Goal: Task Accomplishment & Management: Manage account settings

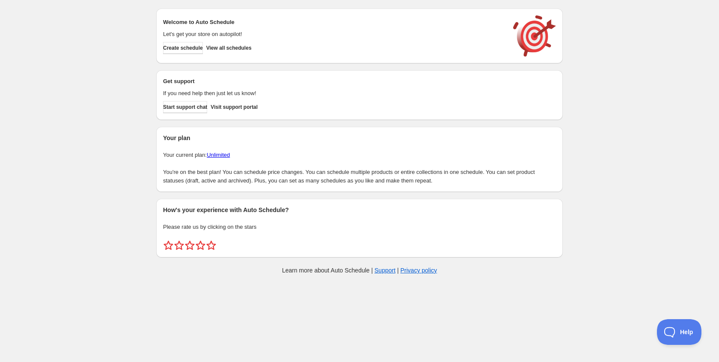
click at [256, 39] on div "Create schedule View all schedules" at bounding box center [332, 46] width 345 height 15
click at [252, 47] on span "View all schedules" at bounding box center [228, 48] width 45 height 7
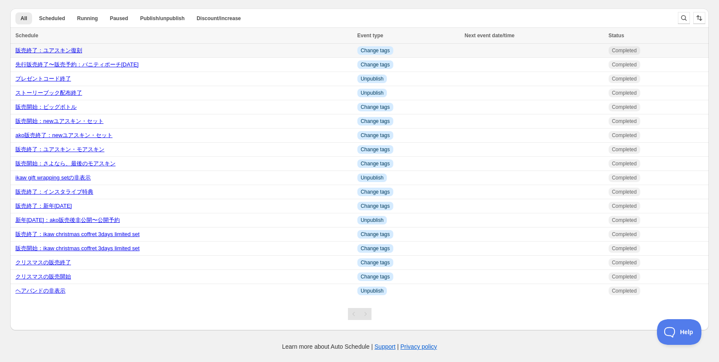
click at [77, 51] on link "販売終了：ユアスキン復刻" at bounding box center [48, 50] width 67 height 6
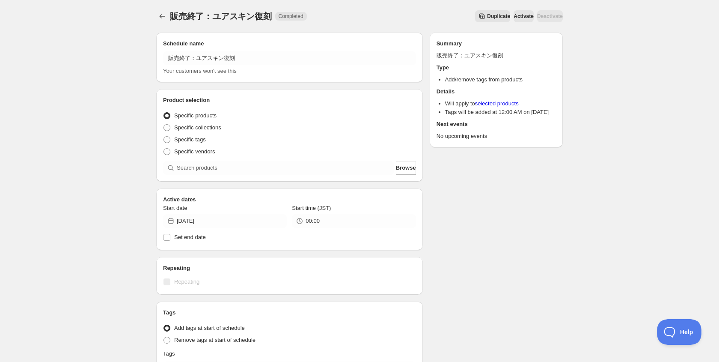
click at [487, 15] on span "Duplicate" at bounding box center [498, 16] width 23 height 7
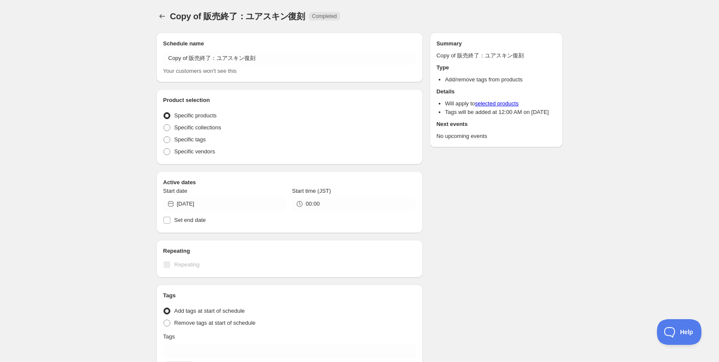
radio input "true"
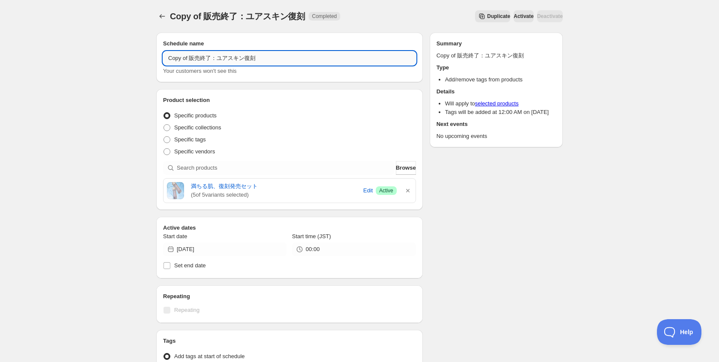
click at [198, 54] on input "Copy of 販売終了：ユアスキン復刻" at bounding box center [289, 58] width 253 height 14
type input "販売終了：夏バニティポーチセット"
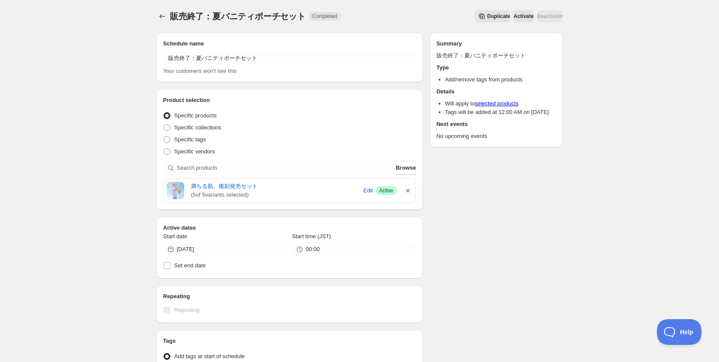
click at [406, 187] on icon "button" at bounding box center [408, 190] width 9 height 9
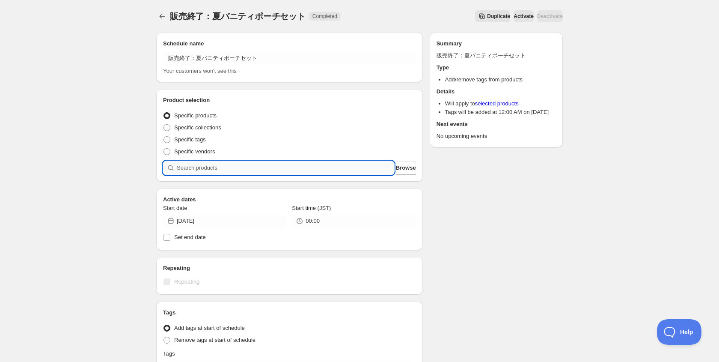
click at [359, 169] on input "search" at bounding box center [285, 168] width 217 height 14
type input "b"
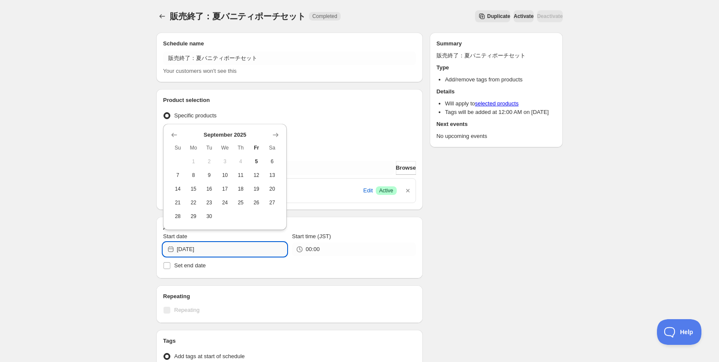
click at [216, 252] on input "[DATE]" at bounding box center [232, 249] width 110 height 14
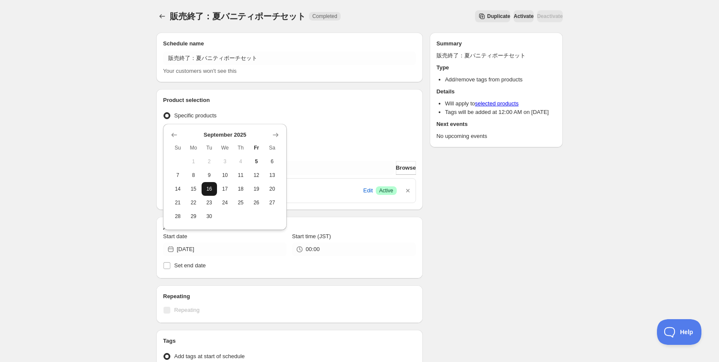
click at [211, 184] on button "16" at bounding box center [210, 189] width 16 height 14
type input "[DATE]"
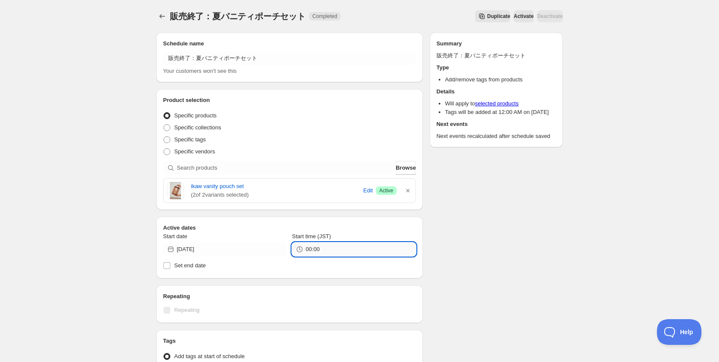
click at [310, 249] on input "00:00" at bounding box center [361, 249] width 110 height 14
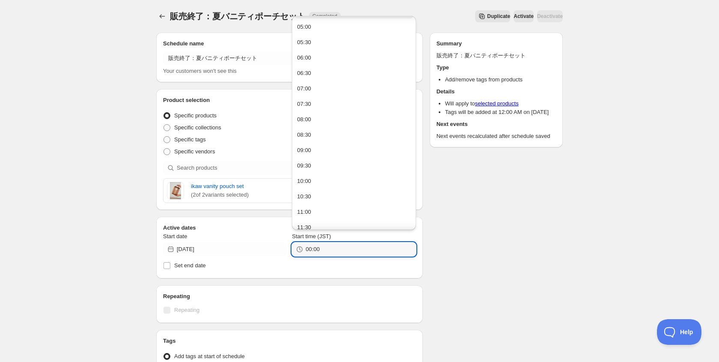
scroll to position [124, 0]
click at [313, 177] on button "09:00" at bounding box center [353, 179] width 119 height 14
type input "09:00"
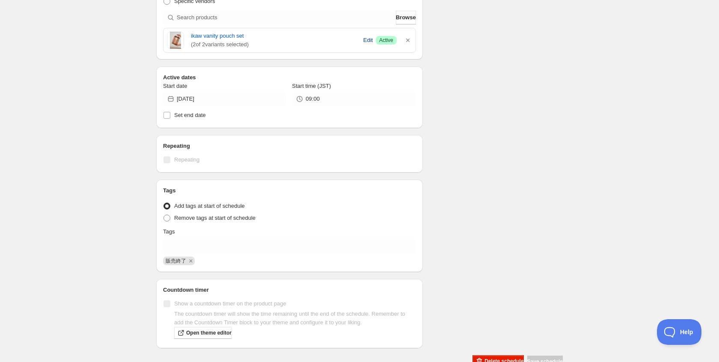
scroll to position [173, 0]
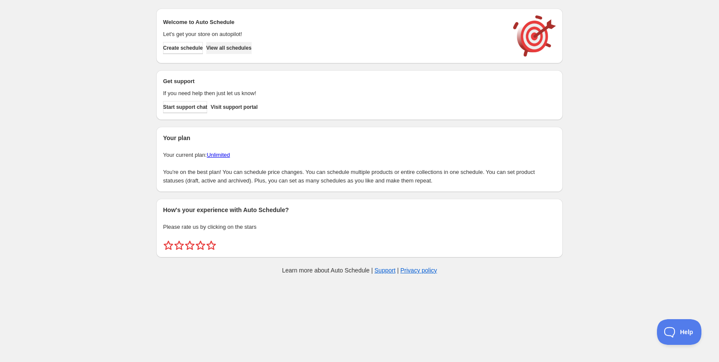
click at [252, 43] on button "View all schedules" at bounding box center [228, 48] width 45 height 12
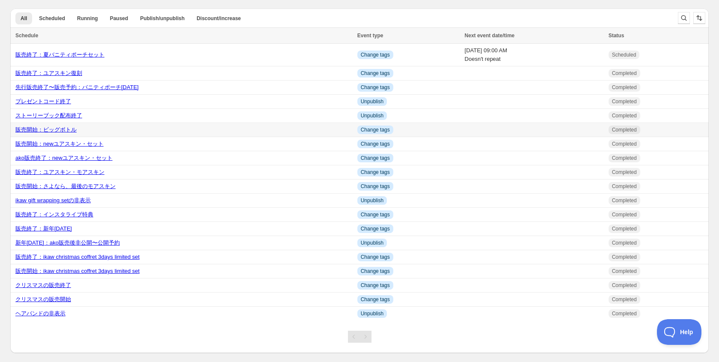
click at [62, 131] on link "販売開始：ビッグボトル" at bounding box center [45, 129] width 61 height 6
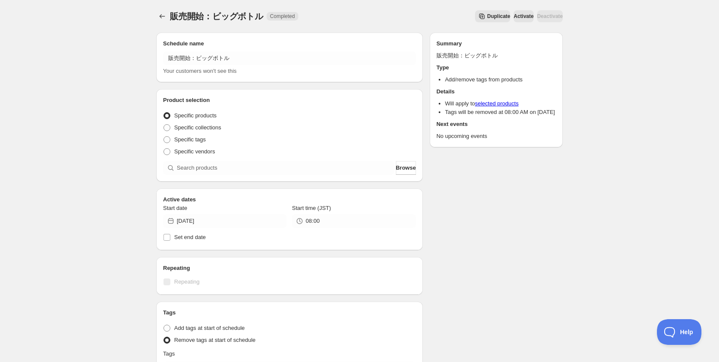
click at [487, 18] on span "Duplicate" at bounding box center [498, 16] width 23 height 7
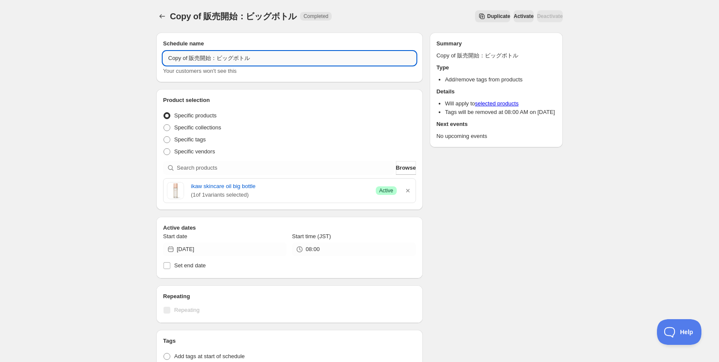
click at [210, 60] on input "Copy of 販売開始：ビッグボトル" at bounding box center [289, 58] width 253 height 14
type input "販売開始：ユアスキン再販"
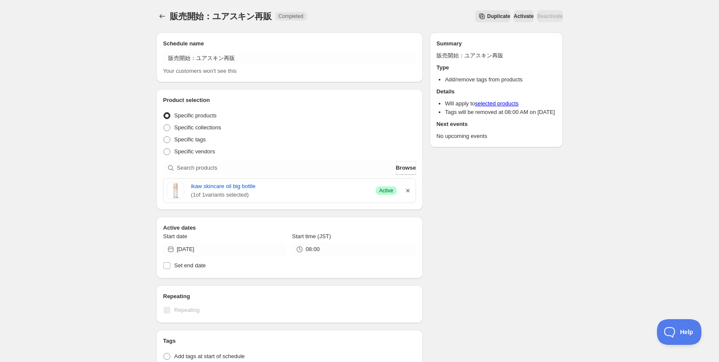
click at [406, 187] on icon "button" at bounding box center [408, 190] width 9 height 9
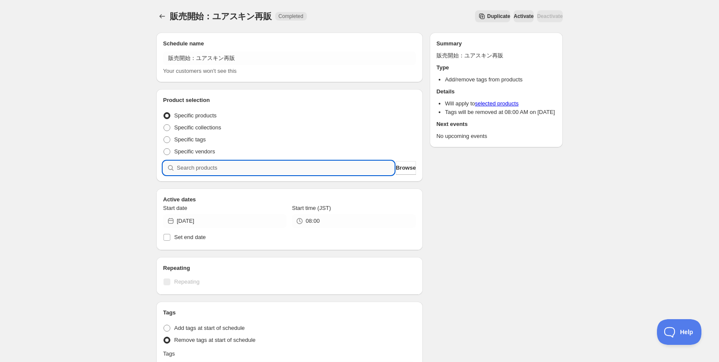
click at [342, 163] on input "search" at bounding box center [285, 168] width 217 height 14
type input "y"
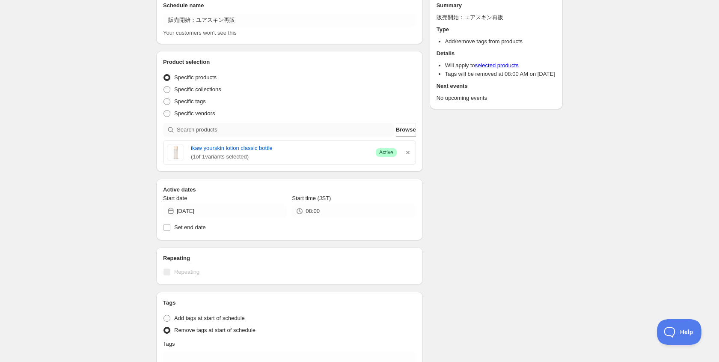
scroll to position [41, 0]
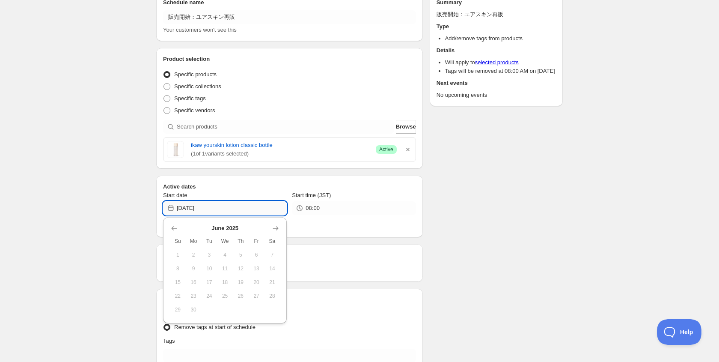
click at [212, 211] on input "2025-06-02" at bounding box center [232, 208] width 110 height 14
click at [276, 228] on icon "Show next month, July 2025" at bounding box center [275, 228] width 9 height 9
click at [276, 228] on icon "Show next month, August 2025" at bounding box center [275, 228] width 9 height 9
click at [276, 228] on icon "Show next month, September 2025" at bounding box center [275, 228] width 9 height 9
click at [256, 283] on span "19" at bounding box center [256, 282] width 9 height 7
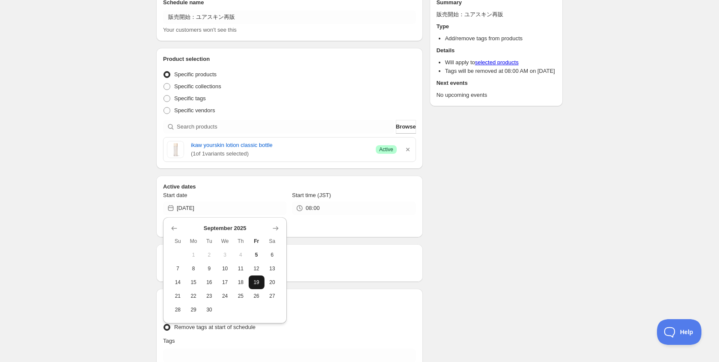
type input "[DATE]"
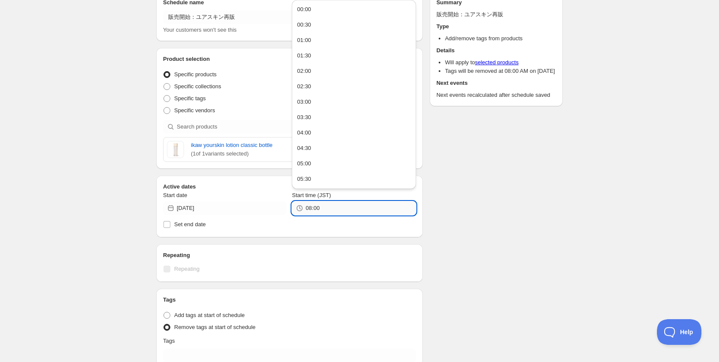
click at [313, 207] on input "08:00" at bounding box center [361, 208] width 110 height 14
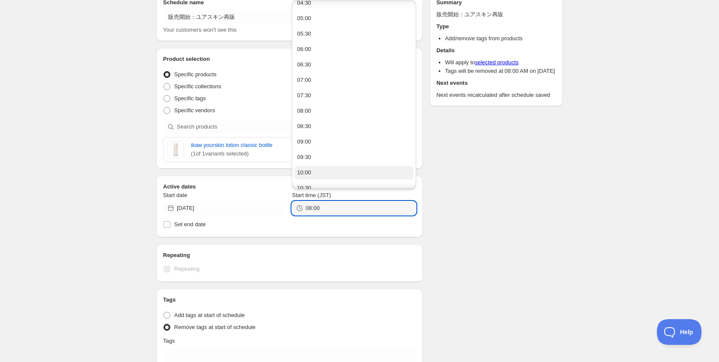
click at [315, 171] on button "10:00" at bounding box center [353, 173] width 119 height 14
type input "10:00"
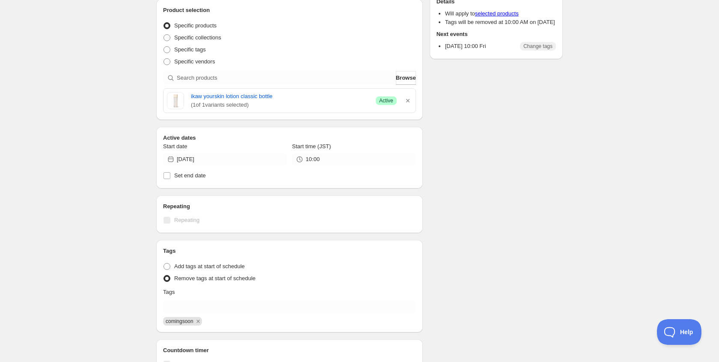
scroll to position [0, 0]
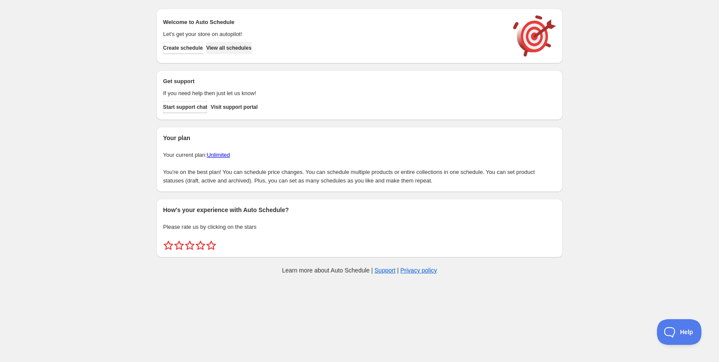
click at [233, 49] on span "View all schedules" at bounding box center [228, 48] width 45 height 7
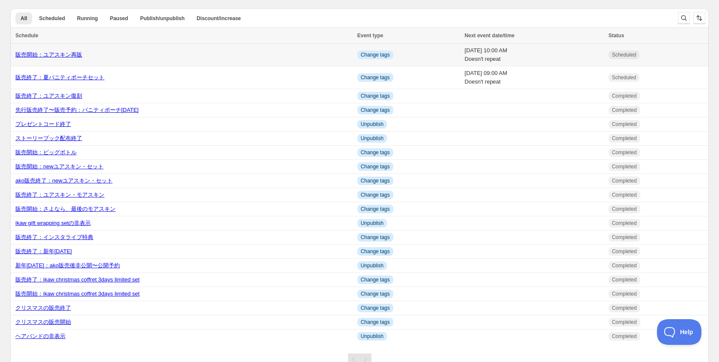
click at [68, 56] on link "販売開始：ユアスキン再販" at bounding box center [48, 54] width 67 height 6
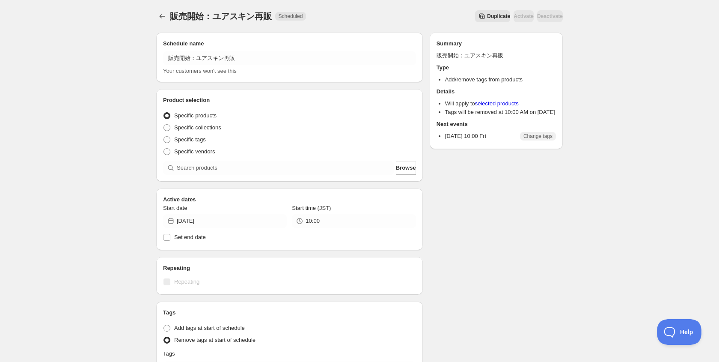
click at [169, 17] on div at bounding box center [163, 16] width 14 height 12
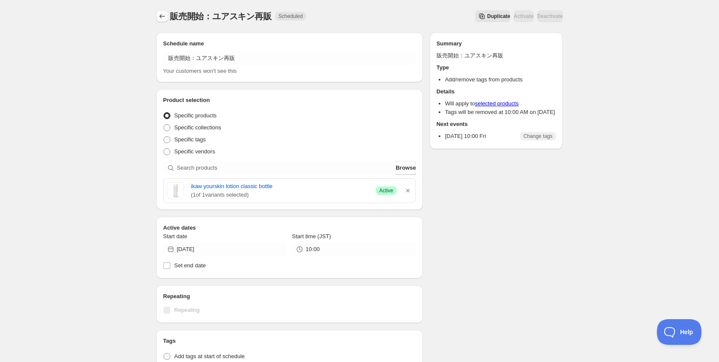
click at [161, 16] on icon "Schedules" at bounding box center [163, 16] width 6 height 4
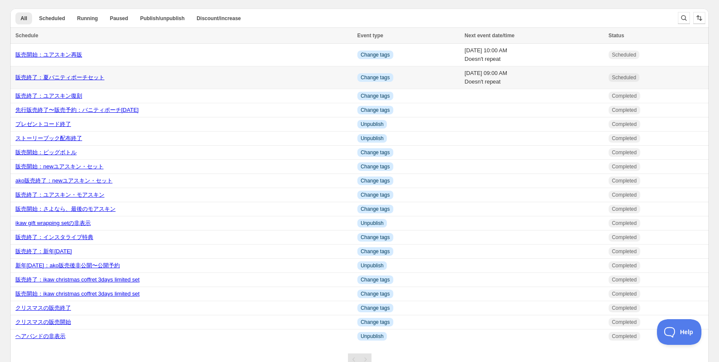
click at [87, 77] on link "販売終了：夏バニティポーチセット" at bounding box center [59, 77] width 89 height 6
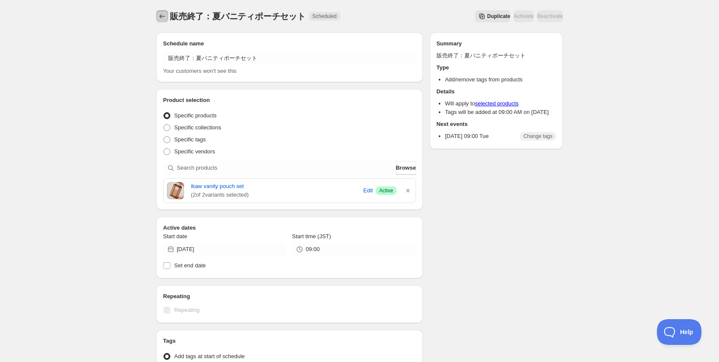
click at [161, 18] on icon "Schedules" at bounding box center [162, 16] width 9 height 9
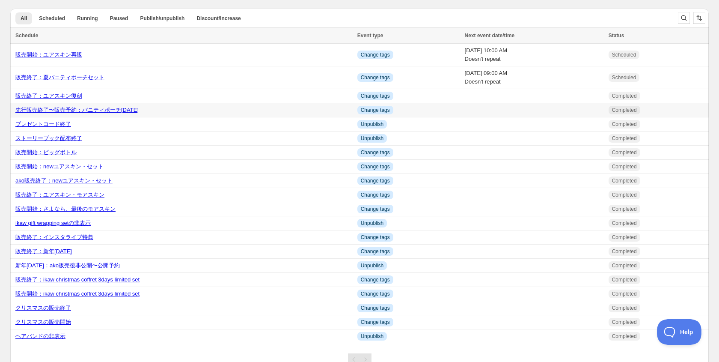
click at [105, 113] on link "先行販売終了〜販売予約：バニティポーチ[DATE]" at bounding box center [76, 110] width 123 height 6
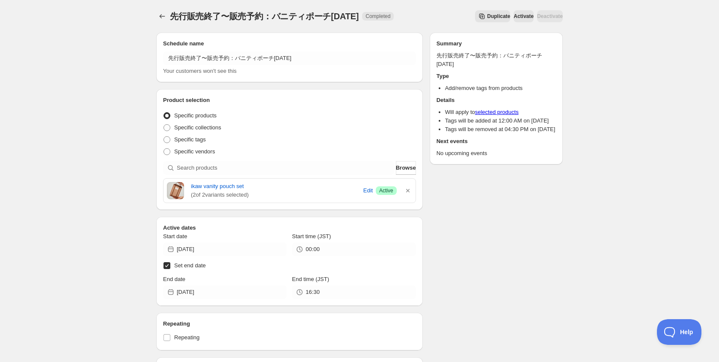
click at [174, 15] on span "先行販売終了〜販売予約：バニティポーチ[DATE]" at bounding box center [264, 16] width 189 height 9
drag, startPoint x: 171, startPoint y: 15, endPoint x: 264, endPoint y: 18, distance: 92.9
click at [264, 18] on span "先行販売終了〜販売予約：バニティポーチ[DATE]" at bounding box center [264, 16] width 189 height 9
copy span "先行販売終了〜販売予約"
click at [159, 18] on icon "Schedules" at bounding box center [162, 16] width 9 height 9
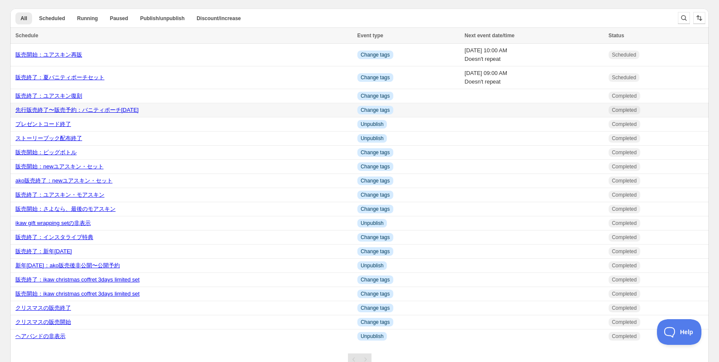
click at [80, 112] on link "先行販売終了〜販売予約：バニティポーチ[DATE]" at bounding box center [76, 110] width 123 height 6
click at [66, 97] on link "販売終了：ユアスキン復刻" at bounding box center [48, 95] width 67 height 6
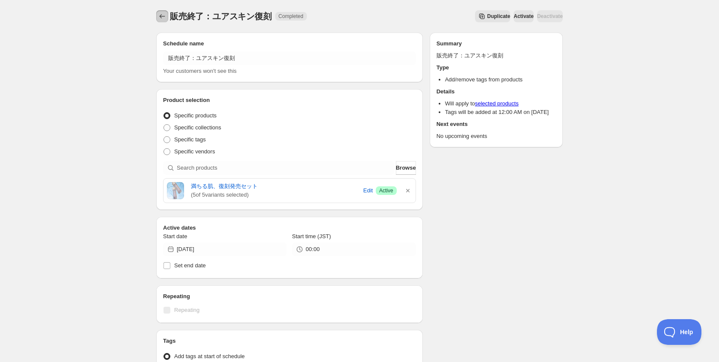
click at [165, 17] on icon "Schedules" at bounding box center [162, 16] width 9 height 9
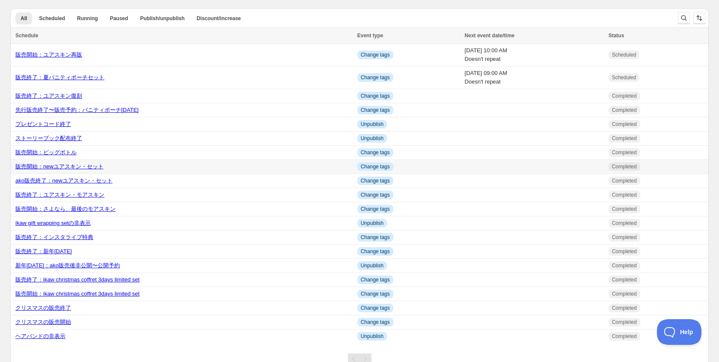
click at [66, 170] on link "販売開始：newユアスキン・セット" at bounding box center [59, 166] width 88 height 6
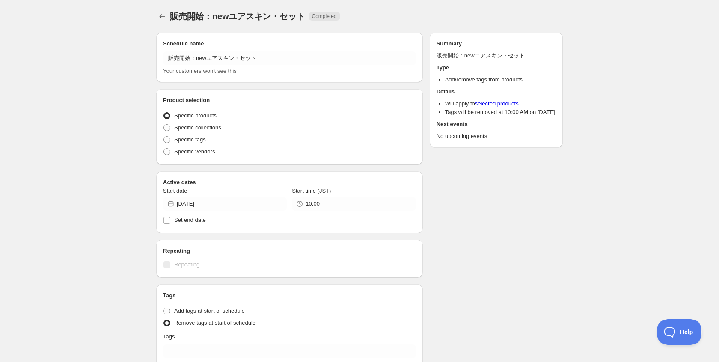
radio input "true"
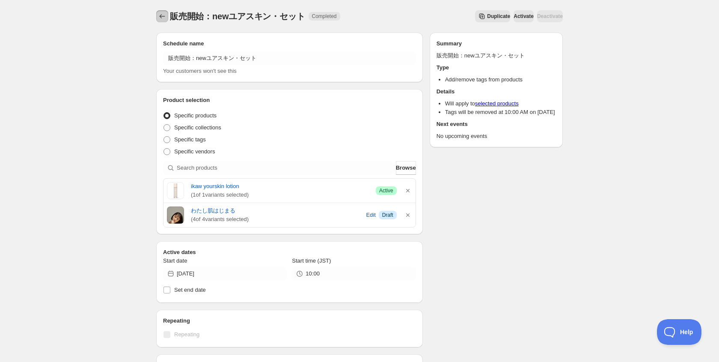
click at [162, 18] on icon "Schedules" at bounding box center [162, 16] width 9 height 9
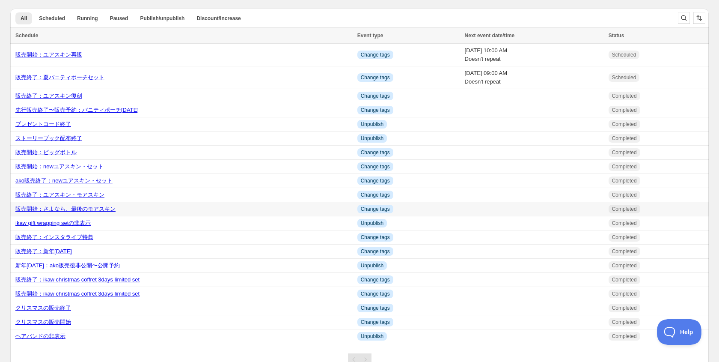
click at [56, 213] on div "販売開始：さよなら、最後のモアスキン" at bounding box center [183, 209] width 337 height 9
click at [74, 54] on link "販売開始：ユアスキン再販" at bounding box center [48, 54] width 67 height 6
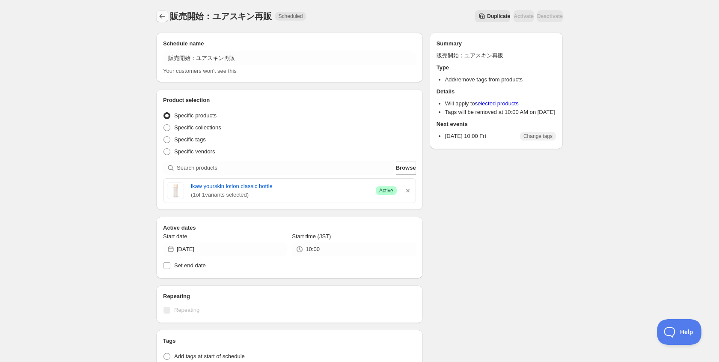
click at [164, 17] on icon "Schedules" at bounding box center [162, 16] width 9 height 9
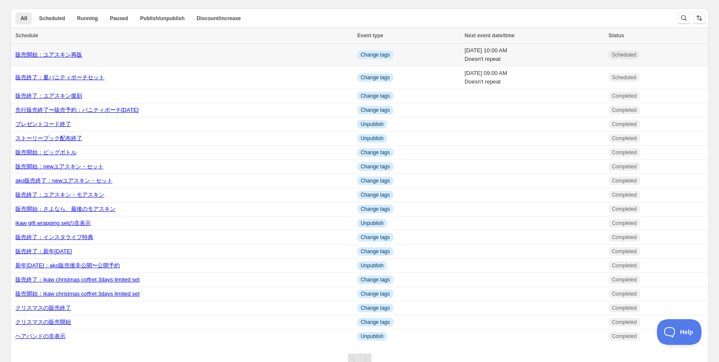
click at [64, 52] on link "販売開始：ユアスキン再販" at bounding box center [48, 54] width 67 height 6
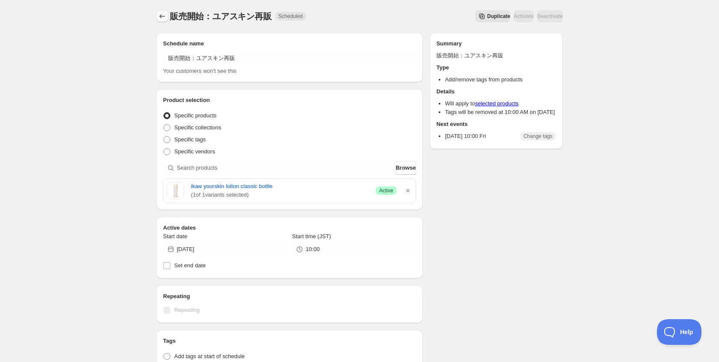
click at [165, 12] on icon "Schedules" at bounding box center [162, 16] width 9 height 9
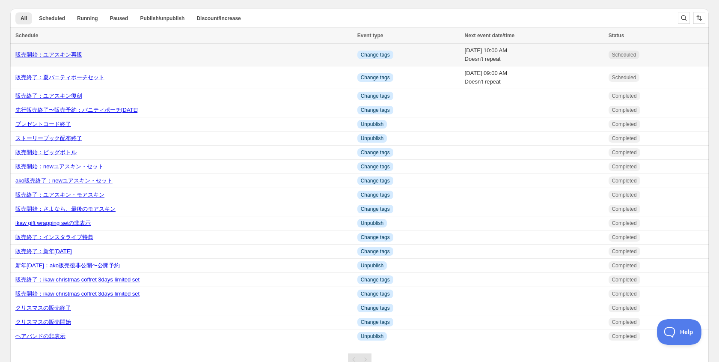
click at [637, 52] on span "Scheduled" at bounding box center [624, 54] width 24 height 7
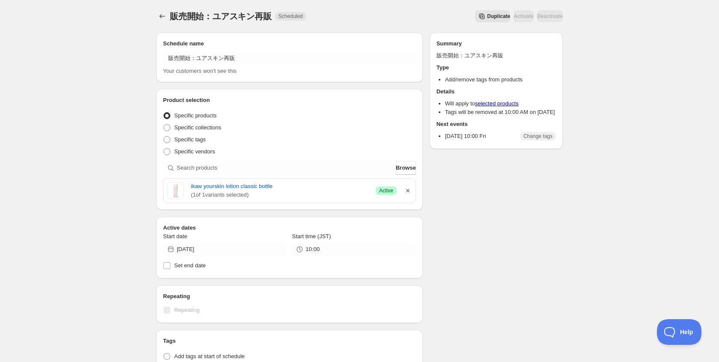
click at [409, 193] on icon "button" at bounding box center [408, 190] width 9 height 9
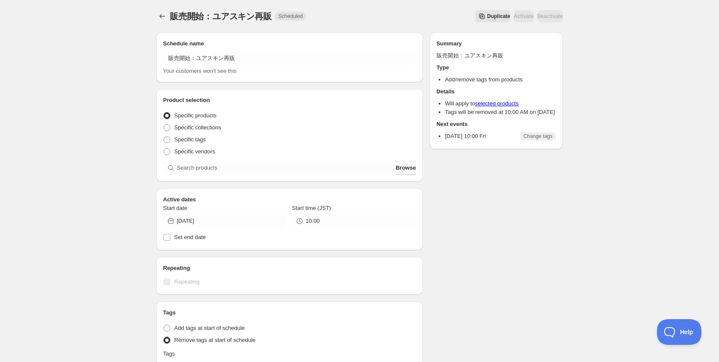
scroll to position [6, 0]
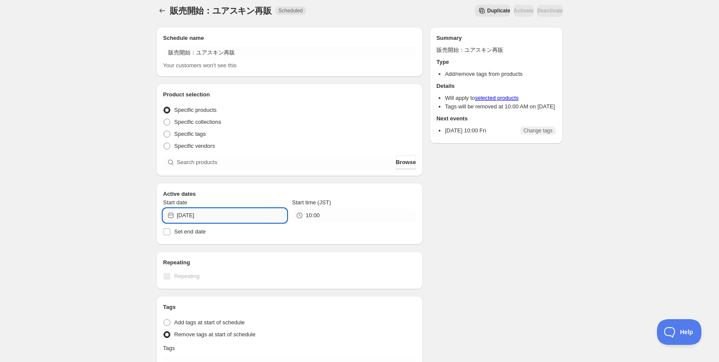
click at [196, 212] on input "[DATE]" at bounding box center [232, 215] width 110 height 14
click at [171, 233] on icon "Show previous month, August 2025" at bounding box center [174, 235] width 9 height 9
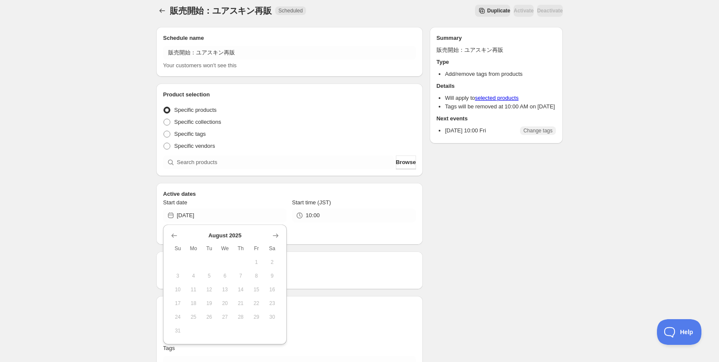
scroll to position [145, 0]
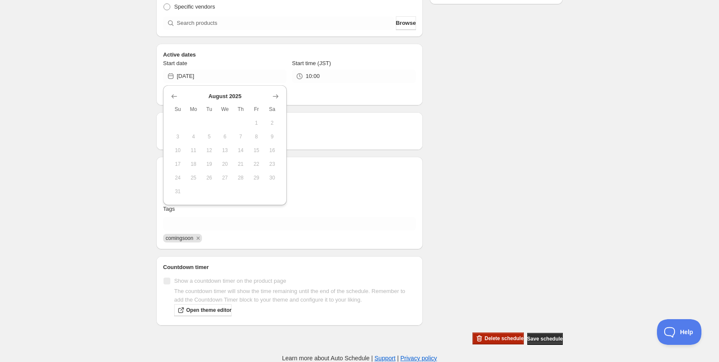
click at [485, 336] on span "Delete schedule" at bounding box center [504, 338] width 39 height 7
